Goal: Task Accomplishment & Management: Manage account settings

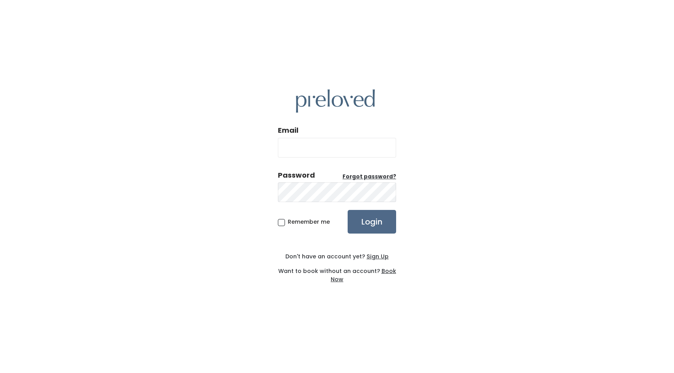
click at [345, 147] on input "Email" at bounding box center [337, 148] width 118 height 20
type input "han.seeley@gmail.com"
click at [347, 210] on input "Login" at bounding box center [371, 222] width 48 height 24
click at [368, 150] on input "han.seeley@gmail.com" at bounding box center [337, 148] width 118 height 20
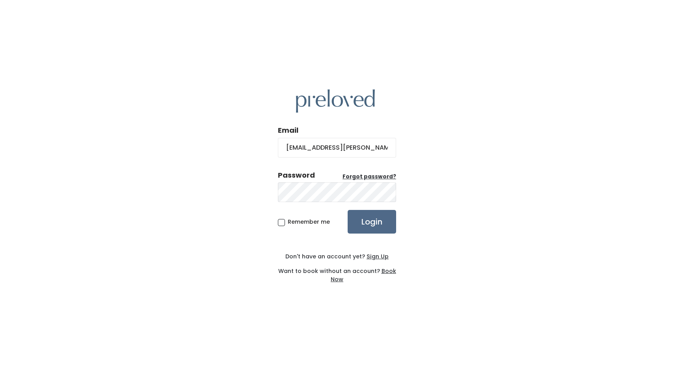
drag, startPoint x: 321, startPoint y: 147, endPoint x: 301, endPoint y: 147, distance: 20.5
click at [301, 147] on input "han.seeley@gmail.com" at bounding box center [337, 148] width 118 height 20
type input "han.hatch7@gmail.com"
click at [347, 210] on input "Login" at bounding box center [371, 222] width 48 height 24
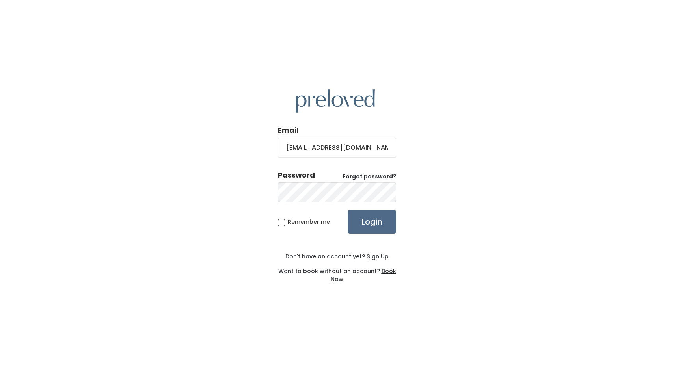
drag, startPoint x: 321, startPoint y: 146, endPoint x: 301, endPoint y: 146, distance: 20.1
click at [301, 146] on input "[EMAIL_ADDRESS][DOMAIN_NAME]" at bounding box center [337, 148] width 118 height 20
type input "[EMAIL_ADDRESS][PERSON_NAME][DOMAIN_NAME]"
click at [371, 177] on u "Forgot password?" at bounding box center [369, 176] width 54 height 7
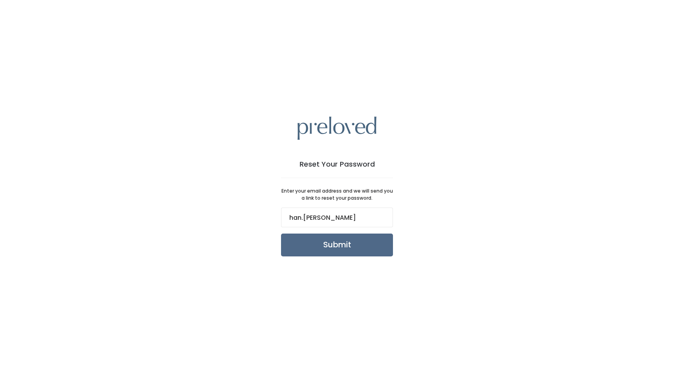
type input "han.seeley@gmail.com"
click at [362, 245] on input "Submit" at bounding box center [337, 245] width 112 height 23
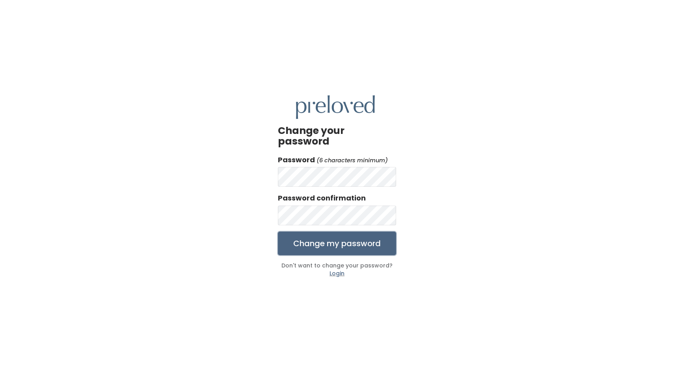
click at [361, 247] on input "Change my password" at bounding box center [337, 244] width 118 height 24
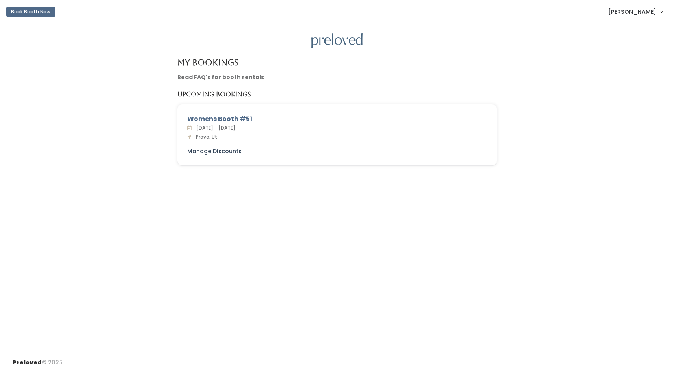
click at [228, 153] on u "Manage Discounts" at bounding box center [214, 151] width 54 height 8
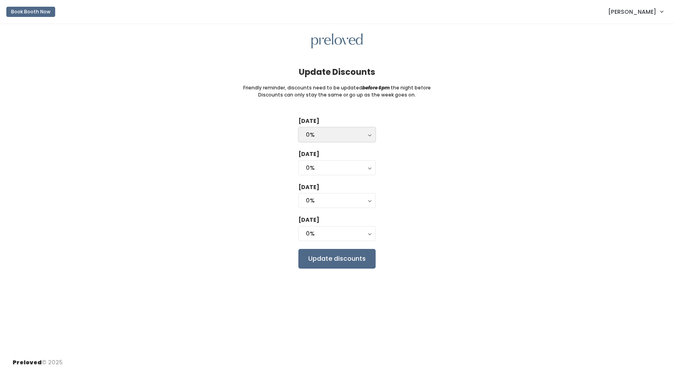
click at [327, 134] on div "0%" at bounding box center [337, 134] width 62 height 9
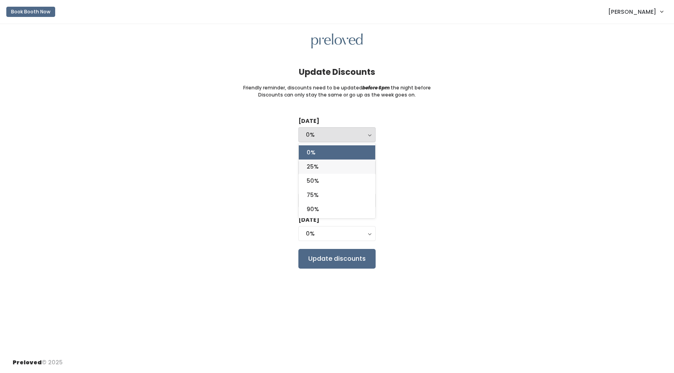
click at [324, 173] on link "25%" at bounding box center [337, 167] width 76 height 14
select select "25%"
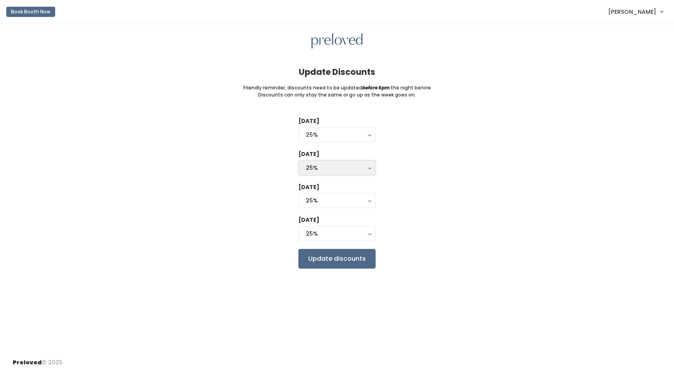
click at [364, 169] on div "25%" at bounding box center [337, 167] width 62 height 9
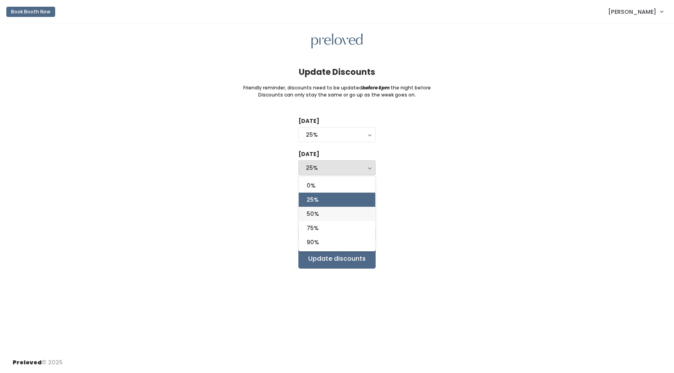
click at [337, 214] on link "50%" at bounding box center [337, 214] width 76 height 14
select select "50%"
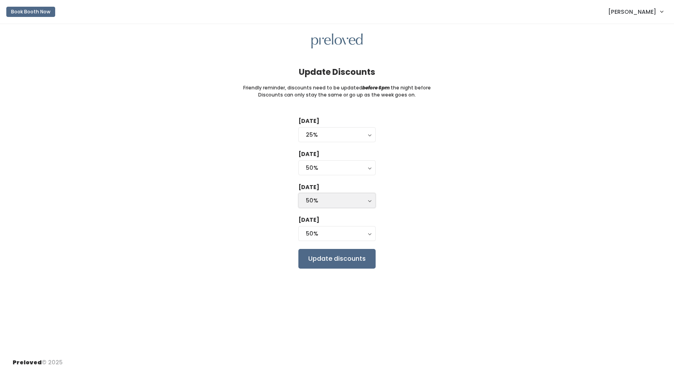
click at [350, 202] on div "50%" at bounding box center [337, 200] width 62 height 9
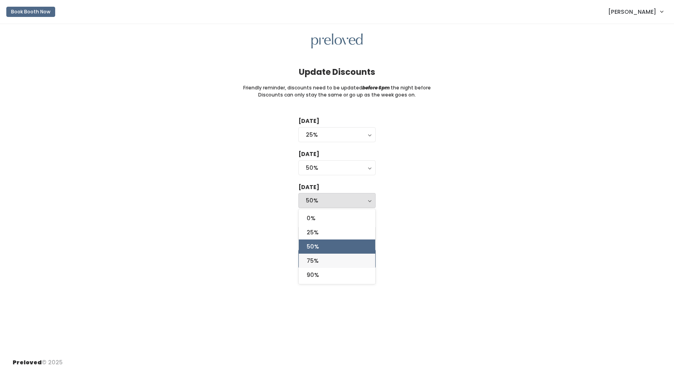
click at [326, 261] on link "75%" at bounding box center [337, 261] width 76 height 14
select select "75%"
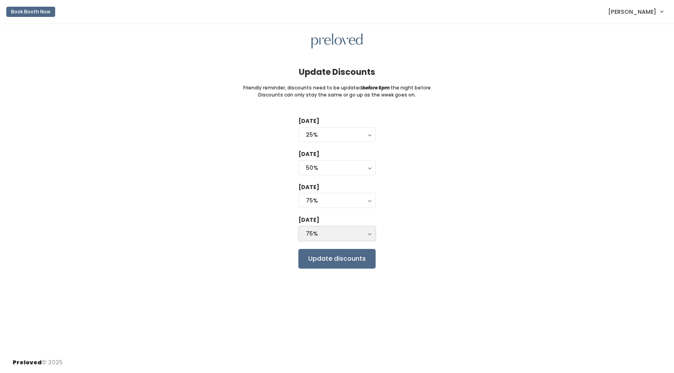
click at [336, 236] on div "75%" at bounding box center [337, 233] width 62 height 9
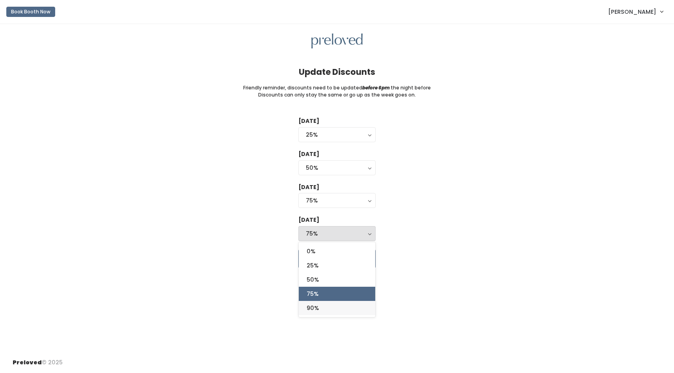
click at [324, 303] on link "90%" at bounding box center [337, 308] width 76 height 14
select select "90%"
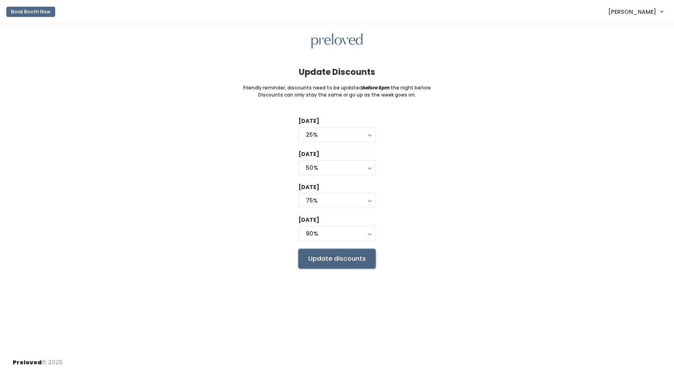
click at [351, 253] on input "Update discounts" at bounding box center [336, 259] width 77 height 20
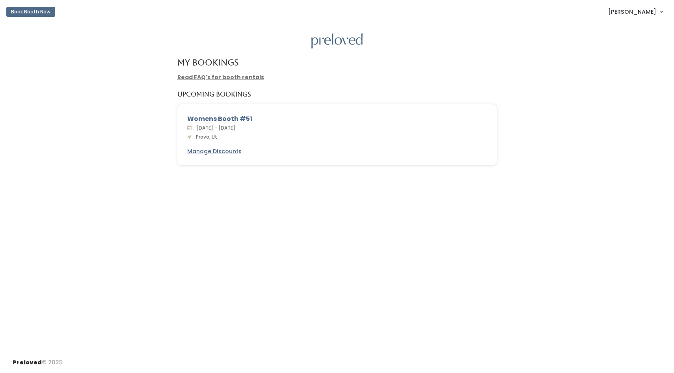
click at [241, 77] on link "Read FAQ's for booth rentals" at bounding box center [220, 77] width 87 height 8
